Goal: Information Seeking & Learning: Learn about a topic

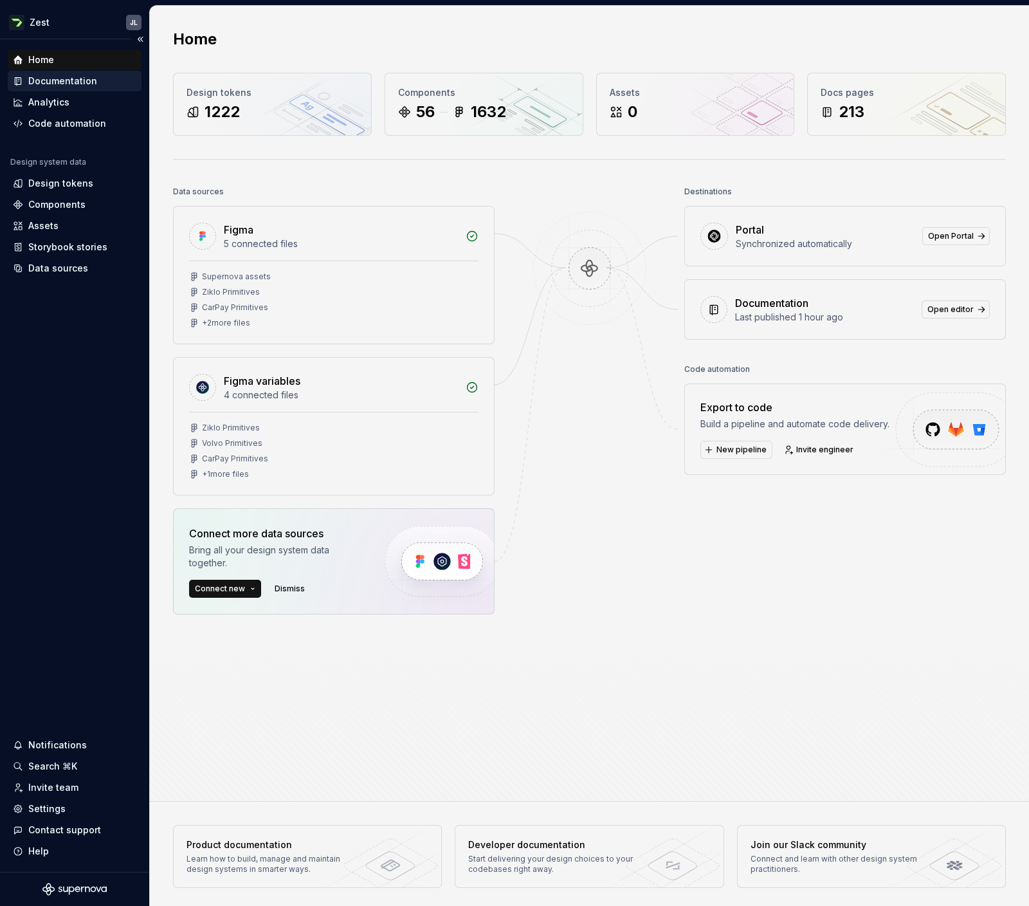
click at [63, 83] on div "Documentation" at bounding box center [62, 81] width 69 height 13
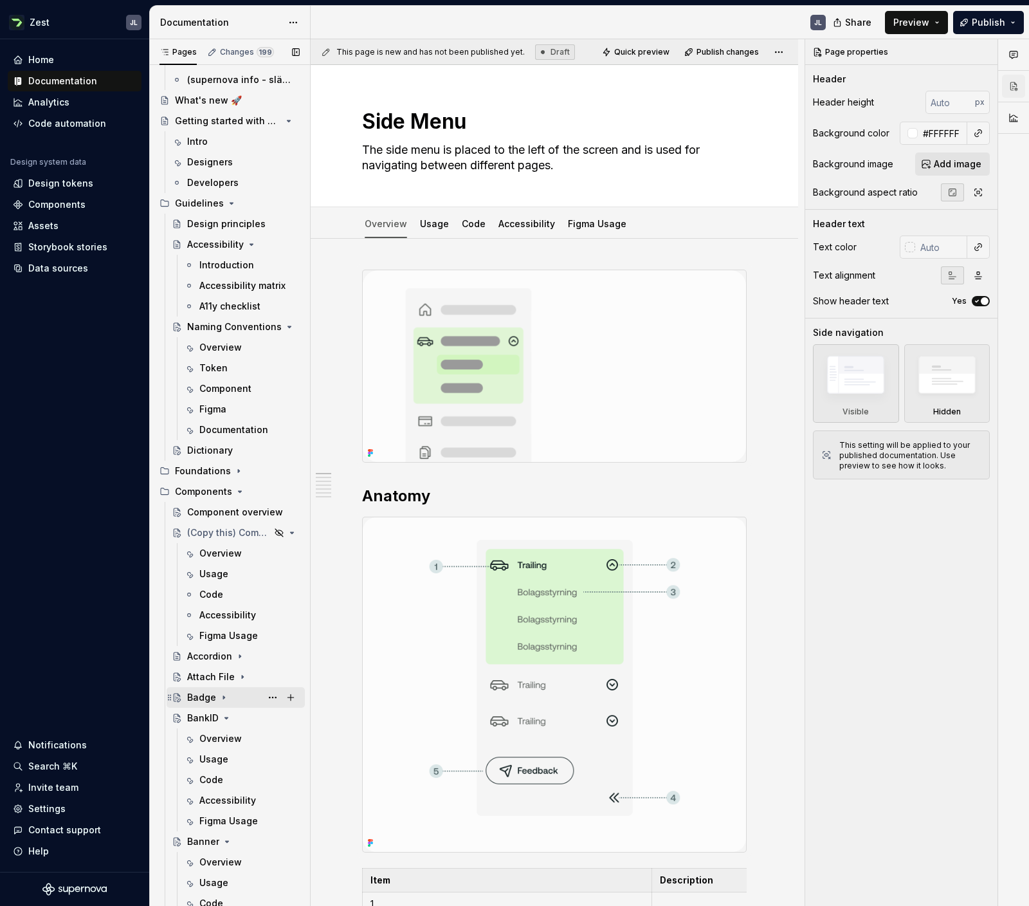
scroll to position [87, 0]
click at [226, 716] on icon "Page tree" at bounding box center [226, 716] width 3 height 1
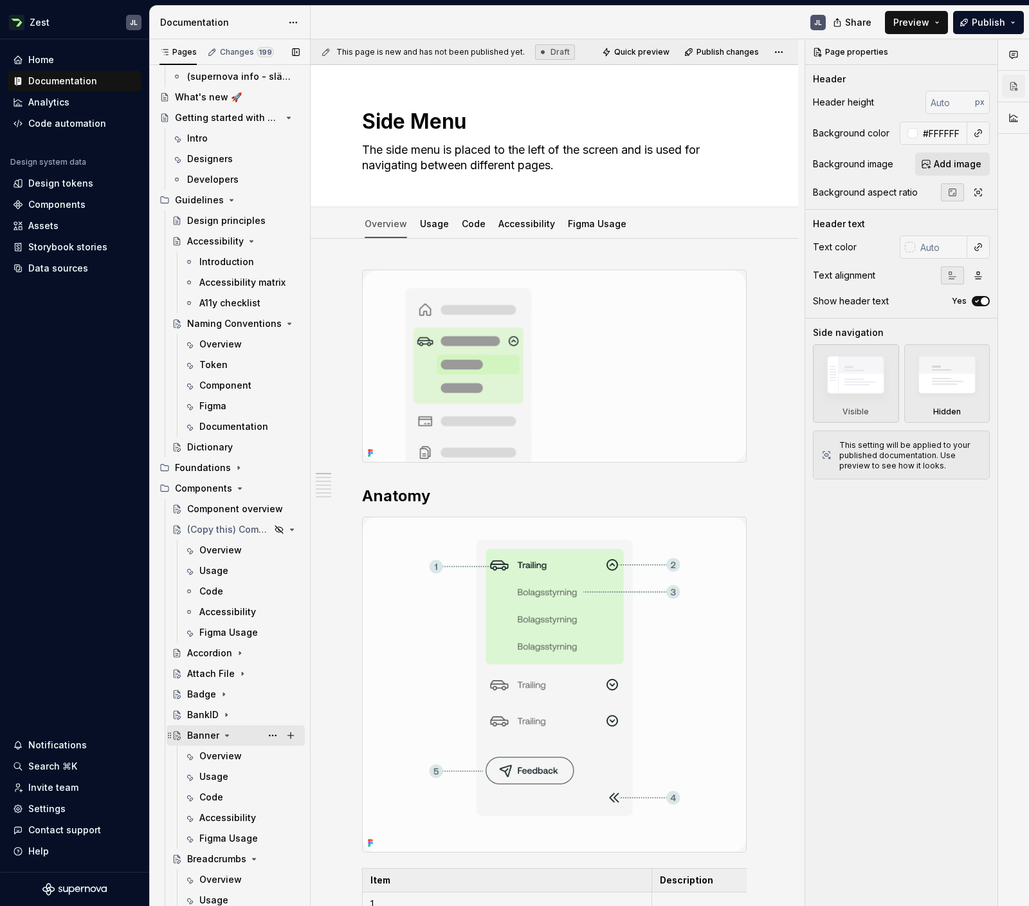
scroll to position [89, 0]
click at [229, 732] on icon "Page tree" at bounding box center [227, 734] width 10 height 10
click at [249, 753] on icon "Page tree" at bounding box center [254, 755] width 10 height 10
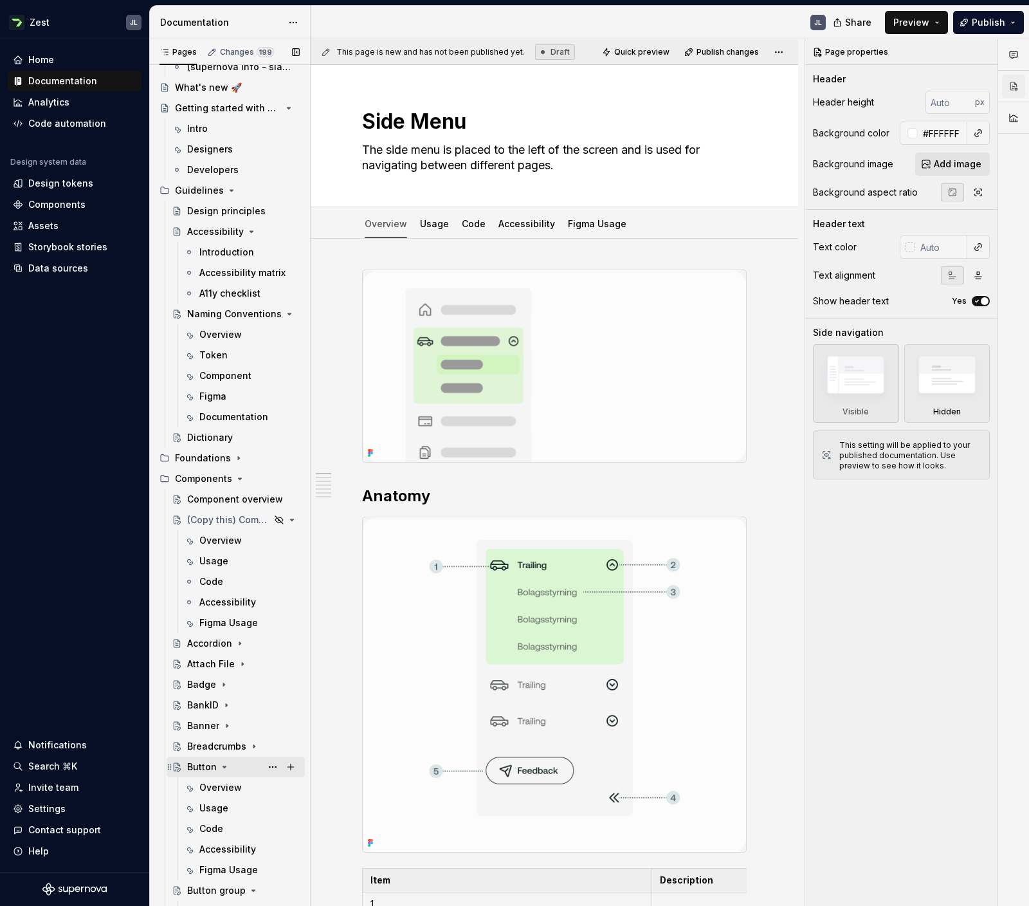
scroll to position [110, 0]
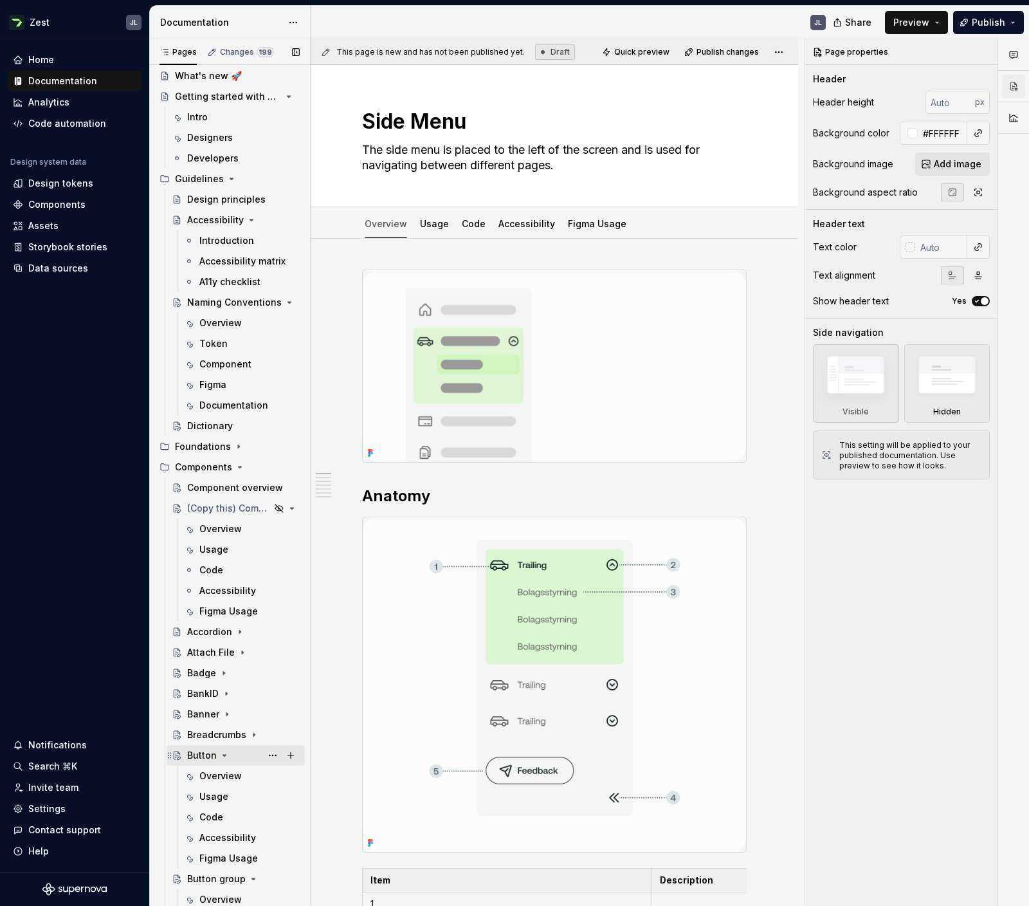
click at [225, 753] on icon "Page tree" at bounding box center [224, 755] width 10 height 10
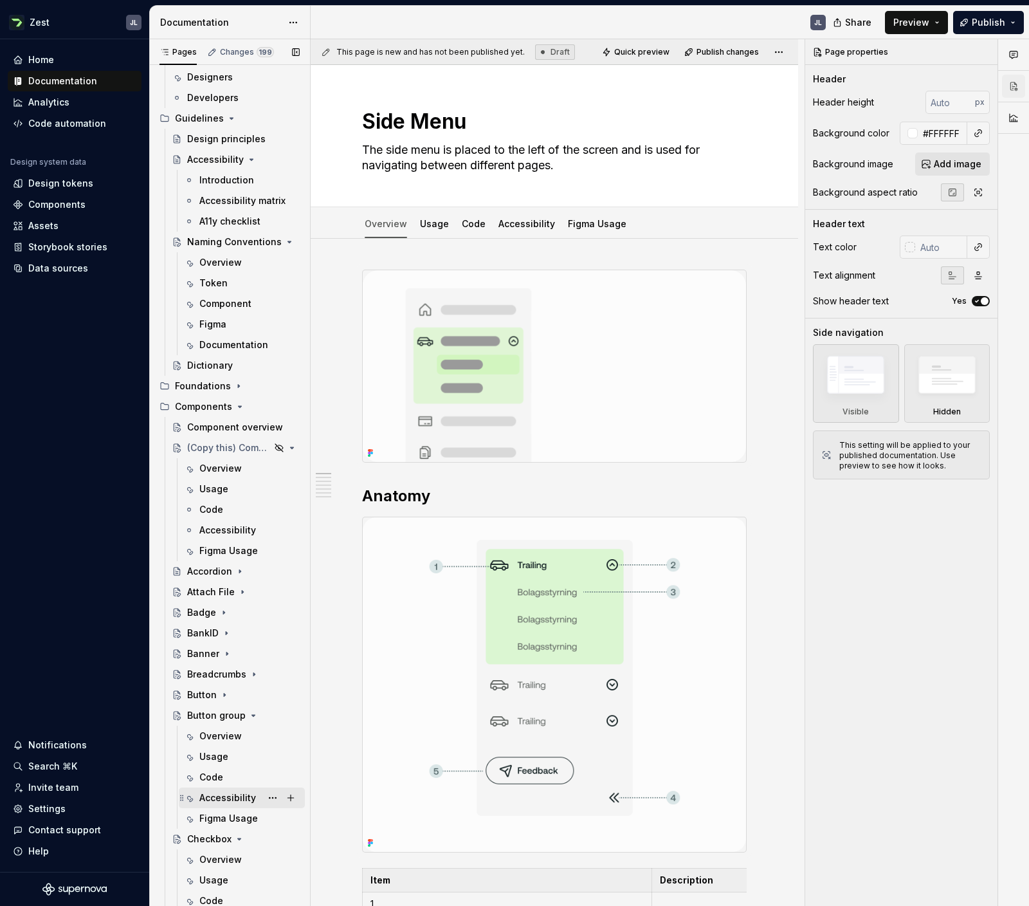
scroll to position [219, 0]
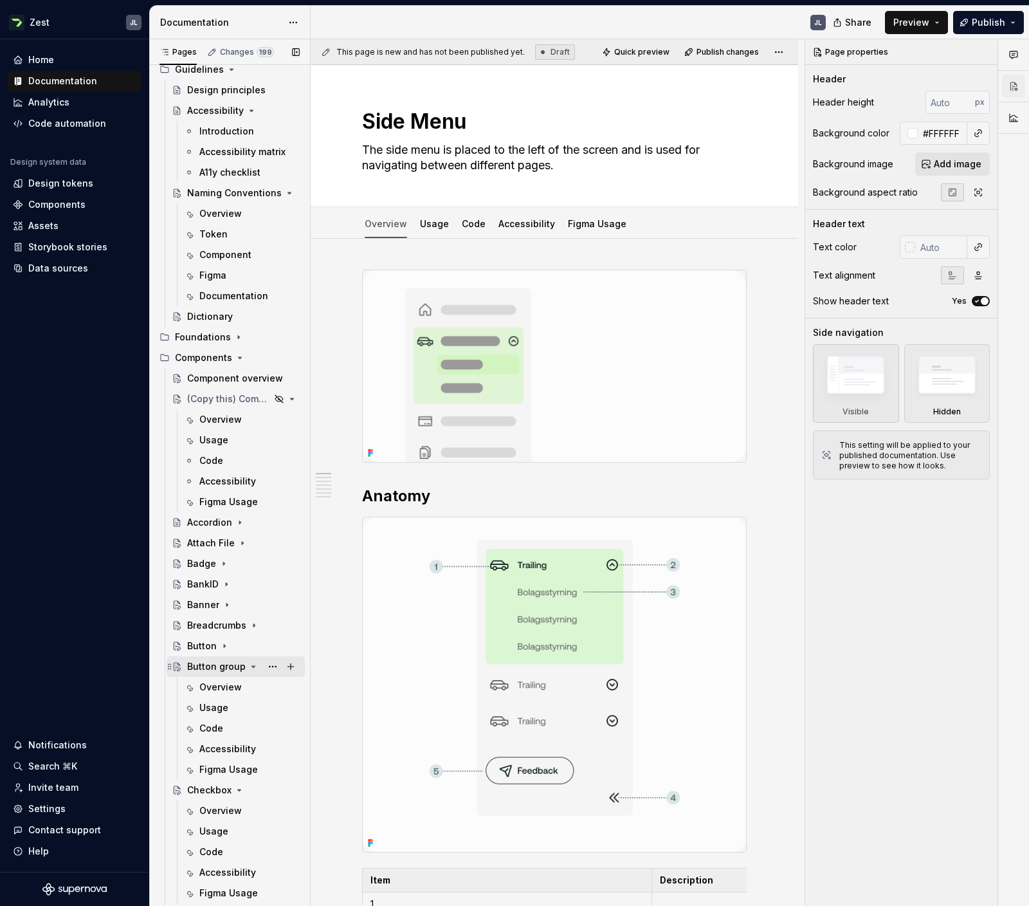
click at [248, 665] on icon "Page tree" at bounding box center [253, 666] width 10 height 10
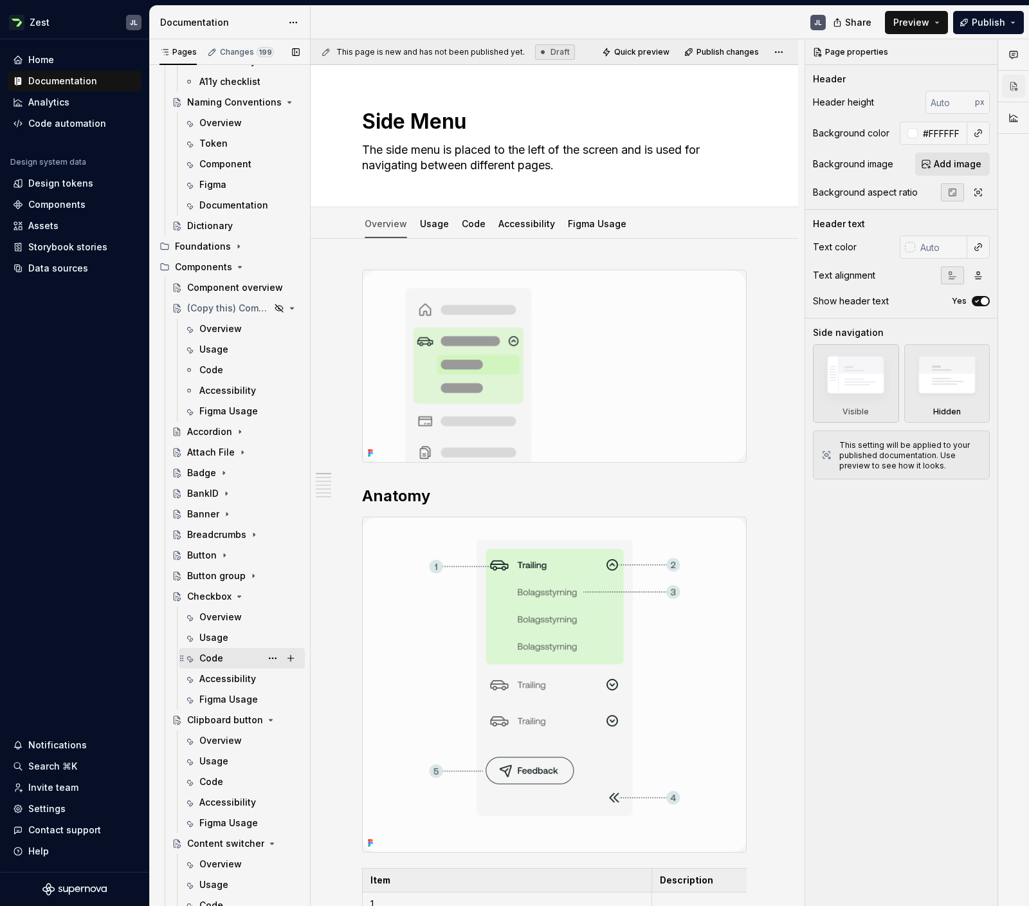
scroll to position [310, 0]
click at [239, 596] on icon "Page tree" at bounding box center [239, 596] width 3 height 1
click at [251, 617] on icon "Page tree" at bounding box center [256, 617] width 10 height 10
click at [255, 637] on icon "Page tree" at bounding box center [256, 637] width 3 height 1
click at [246, 656] on icon "Page tree" at bounding box center [246, 658] width 10 height 10
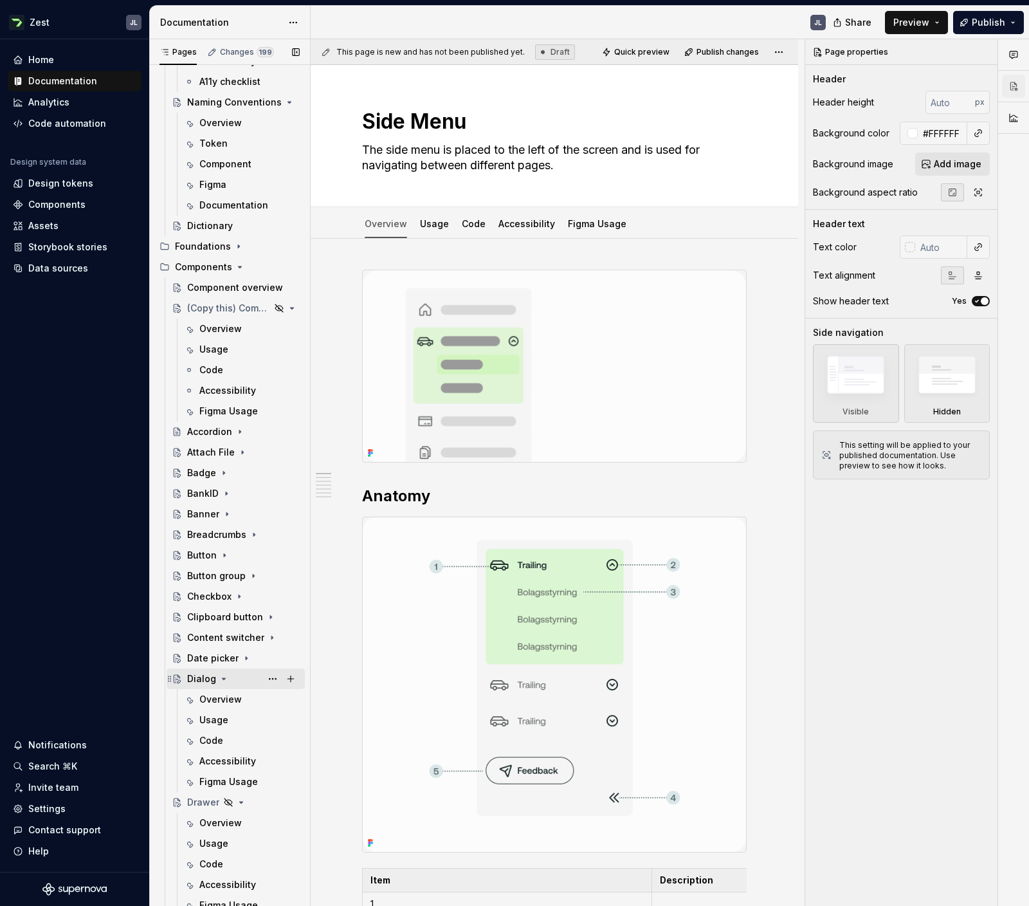
click at [223, 677] on icon "Page tree" at bounding box center [224, 678] width 10 height 10
click at [241, 697] on icon "Page tree" at bounding box center [241, 699] width 10 height 10
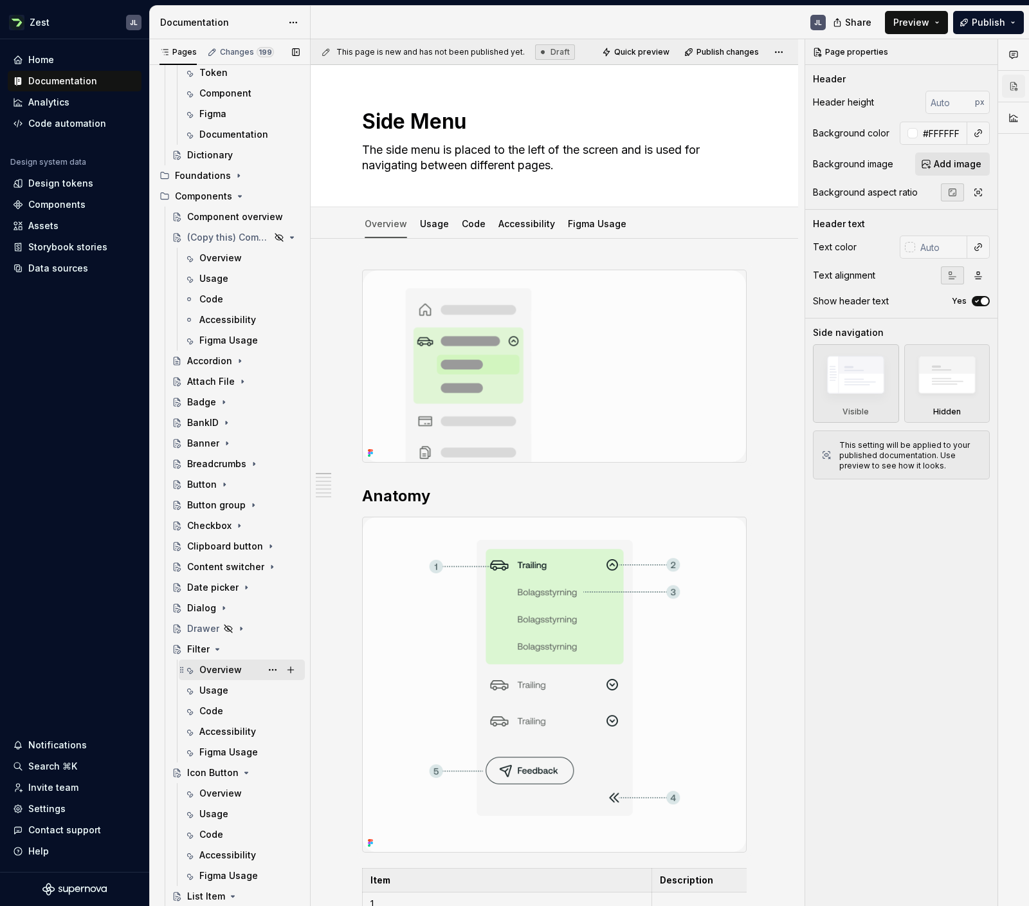
scroll to position [387, 0]
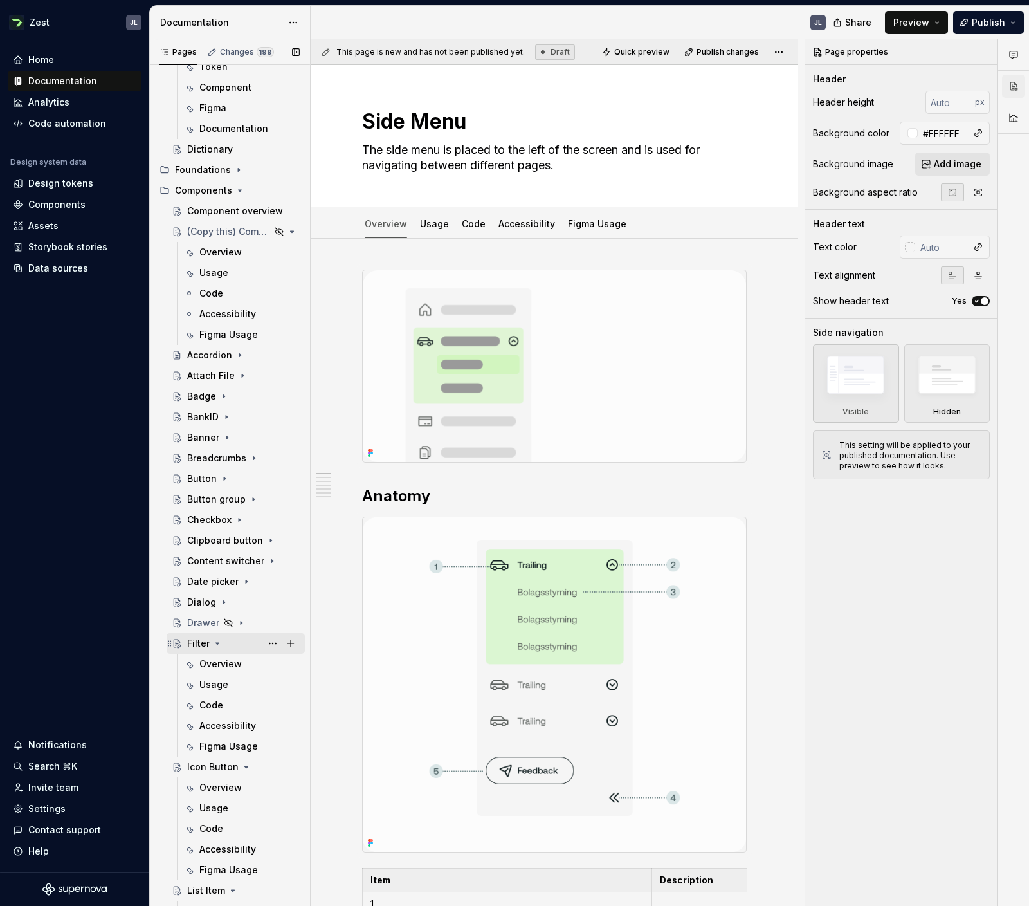
click at [219, 641] on icon "Page tree" at bounding box center [217, 643] width 10 height 10
click at [241, 662] on icon "Page tree" at bounding box center [246, 664] width 10 height 10
click at [205, 684] on div "List Item" at bounding box center [206, 684] width 38 height 13
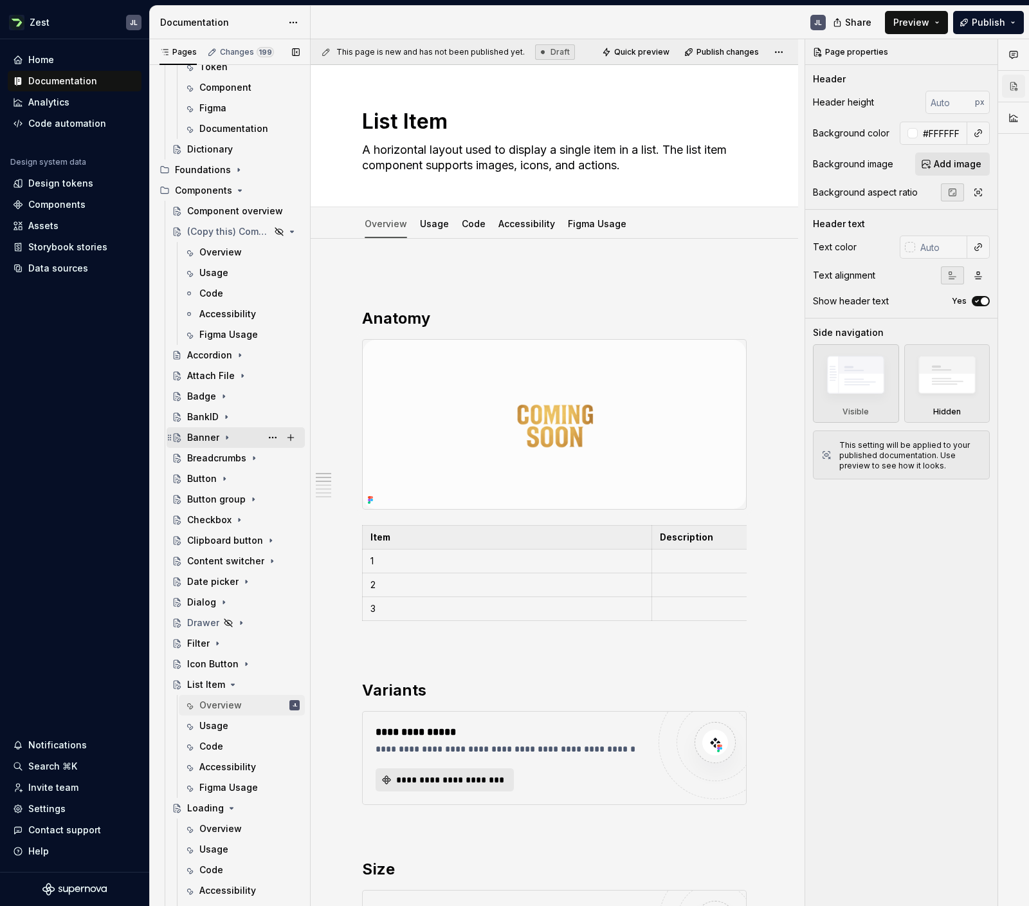
click at [210, 441] on div "Banner" at bounding box center [203, 437] width 32 height 13
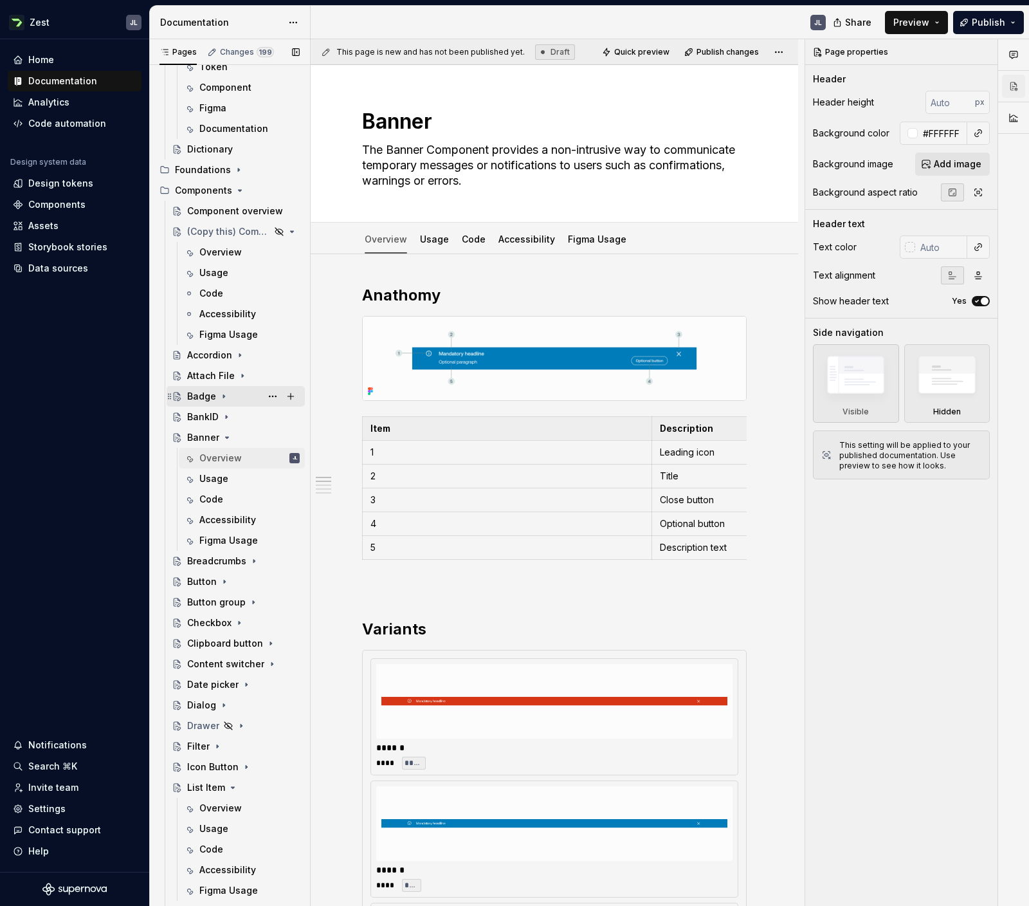
click at [203, 399] on div "Badge" at bounding box center [201, 396] width 29 height 13
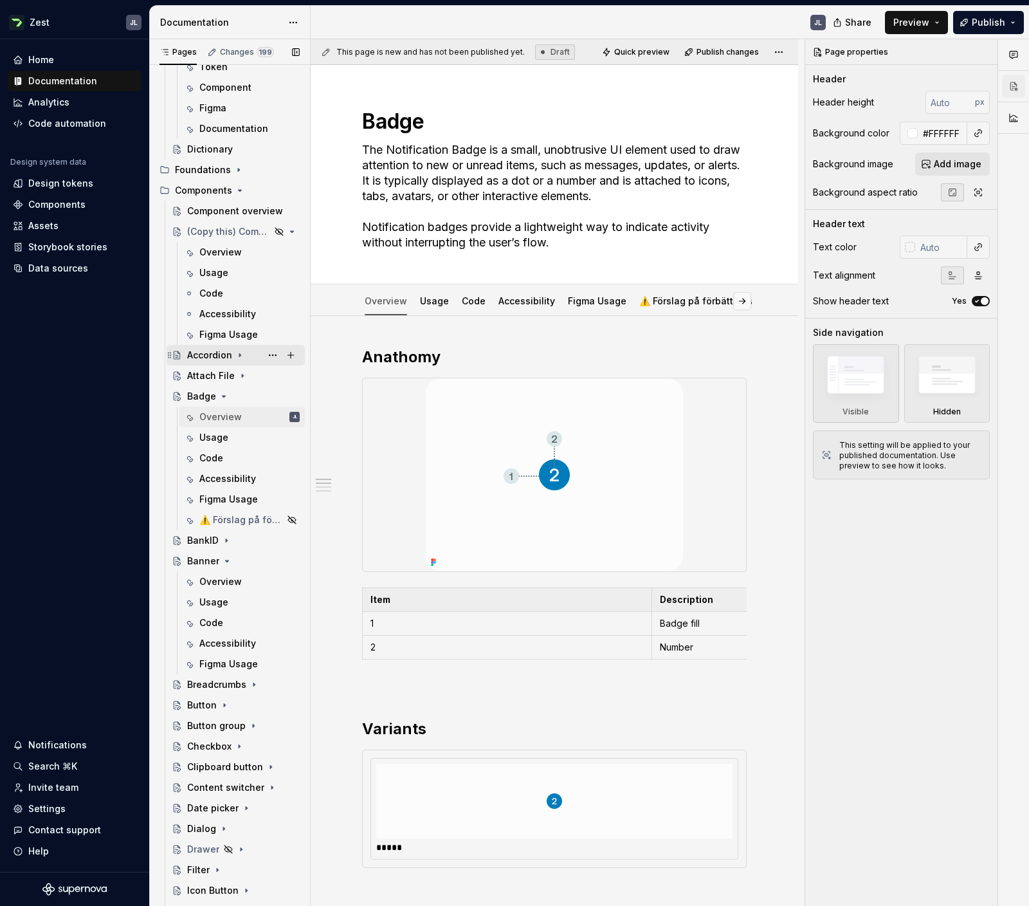
click at [187, 358] on div "Accordion" at bounding box center [236, 355] width 128 height 18
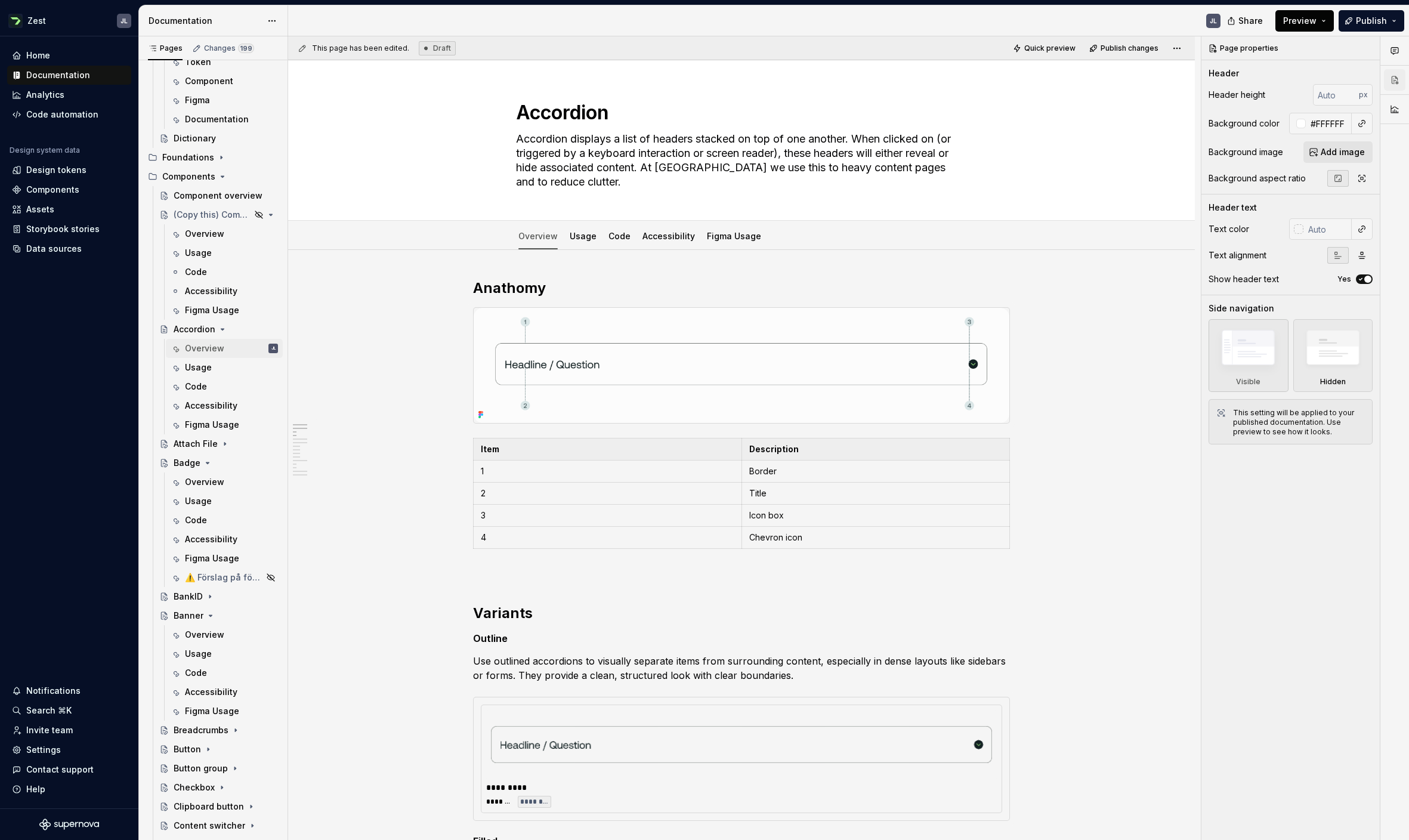
click at [954, 22] on button "Preview" at bounding box center [1304, 20] width 58 height 21
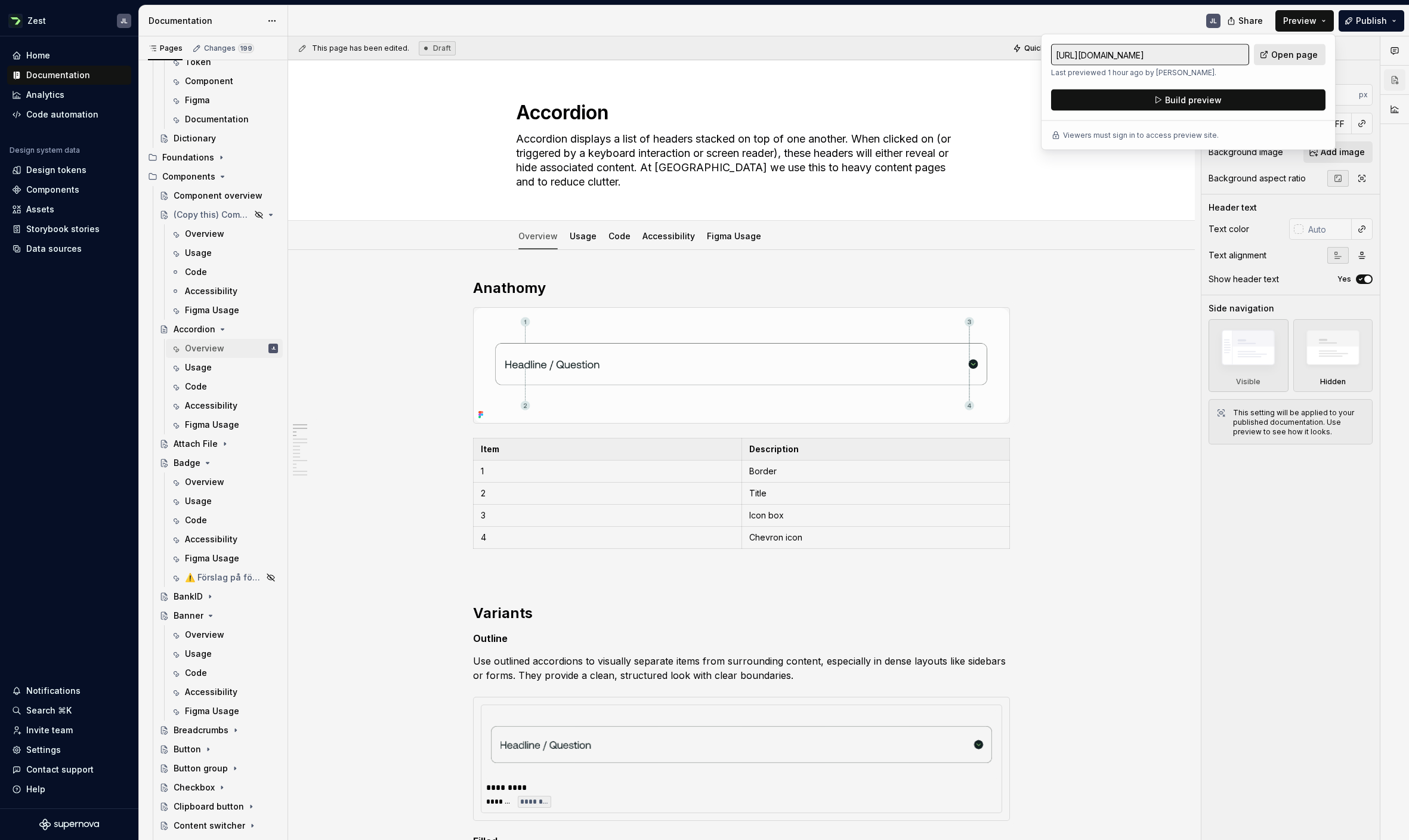
click at [954, 54] on span "Open page" at bounding box center [1295, 55] width 46 height 12
type textarea "*"
